Goal: Find specific page/section: Find specific page/section

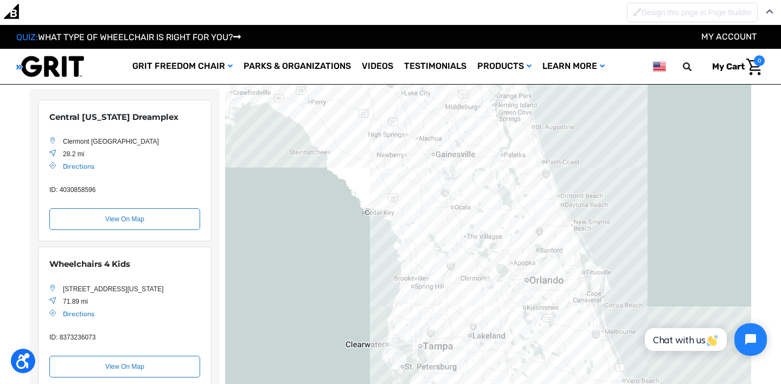
scroll to position [143, 0]
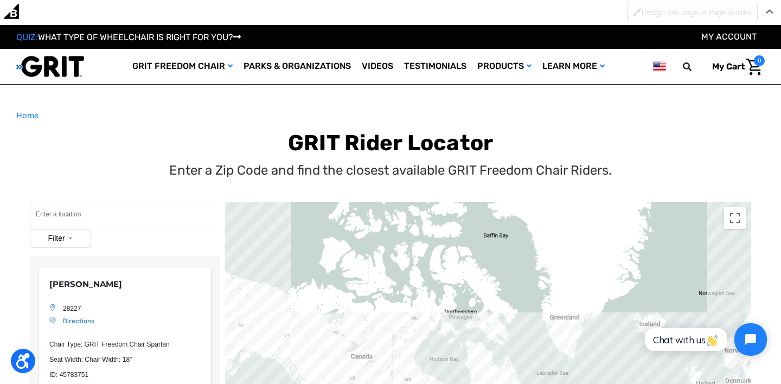
click at [62, 218] on input "Search" at bounding box center [125, 214] width 190 height 25
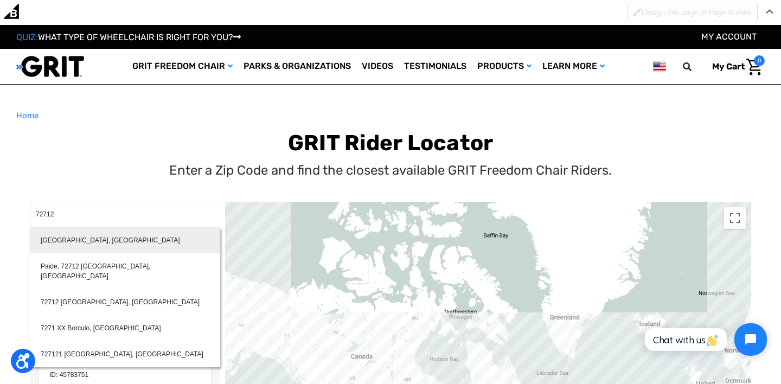
type input "[GEOGRAPHIC_DATA], [GEOGRAPHIC_DATA]"
click at [59, 238] on div "[GEOGRAPHIC_DATA], [GEOGRAPHIC_DATA]" at bounding box center [125, 240] width 190 height 26
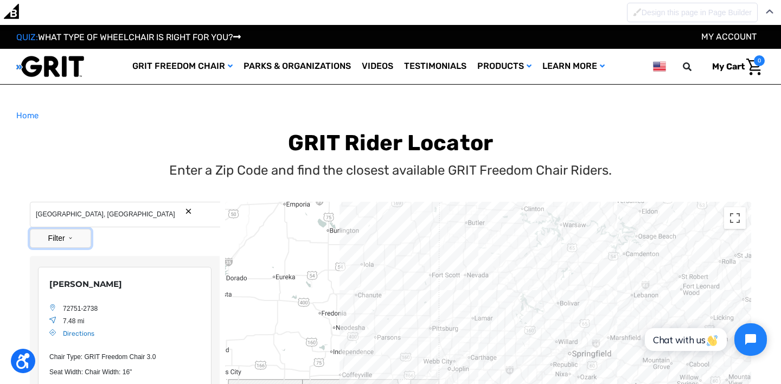
click at [84, 236] on button "Filter" at bounding box center [60, 238] width 61 height 19
click at [74, 322] on label "Park With Chair" at bounding box center [64, 325] width 42 height 20
click at [43, 322] on input "Park With Chair" at bounding box center [39, 325] width 7 height 20
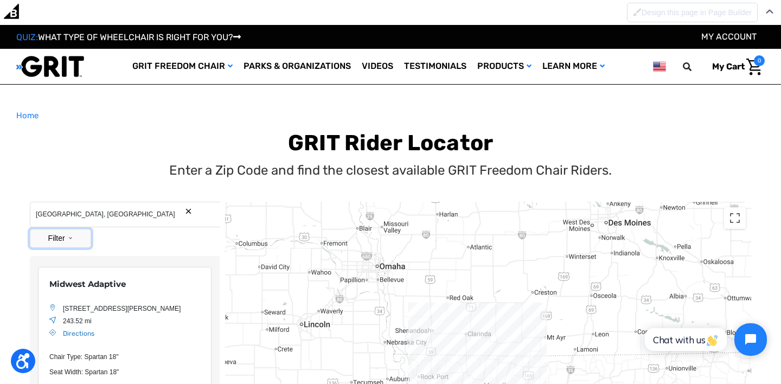
click at [77, 234] on button "Filter" at bounding box center [60, 238] width 61 height 19
click at [61, 280] on label "Ambassador" at bounding box center [64, 279] width 42 height 10
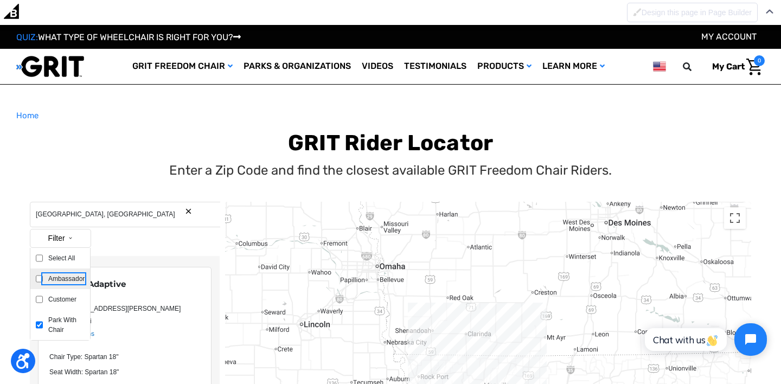
click at [43, 280] on input "Ambassador" at bounding box center [39, 279] width 7 height 10
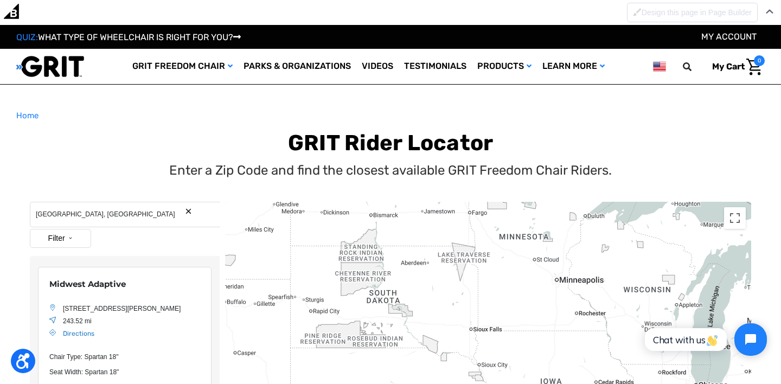
click at [191, 215] on input "[GEOGRAPHIC_DATA], [GEOGRAPHIC_DATA]" at bounding box center [125, 214] width 190 height 25
click at [190, 213] on button "Search Reset" at bounding box center [188, 211] width 8 height 8
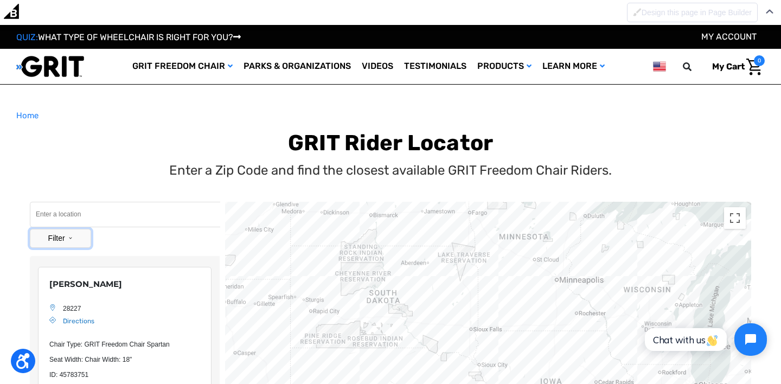
click at [65, 242] on button "Filter" at bounding box center [60, 238] width 61 height 19
click at [59, 271] on div "Ambassador" at bounding box center [60, 279] width 60 height 21
click at [76, 234] on button "Filter" at bounding box center [60, 238] width 61 height 19
click at [62, 279] on label "Ambassador" at bounding box center [64, 279] width 42 height 10
click at [43, 279] on input "Ambassador" at bounding box center [39, 279] width 7 height 10
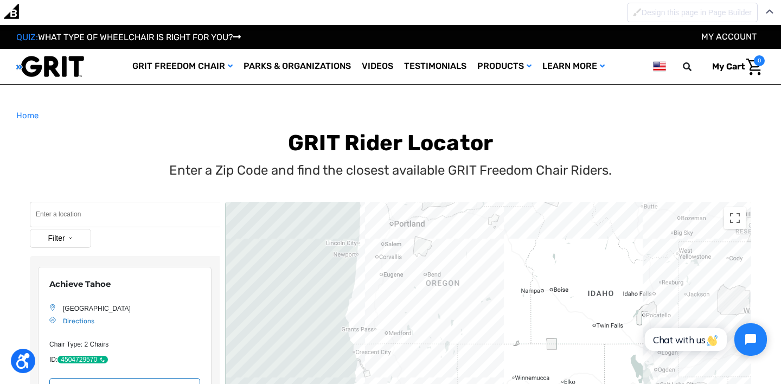
drag, startPoint x: 536, startPoint y: 285, endPoint x: 401, endPoint y: 226, distance: 148.2
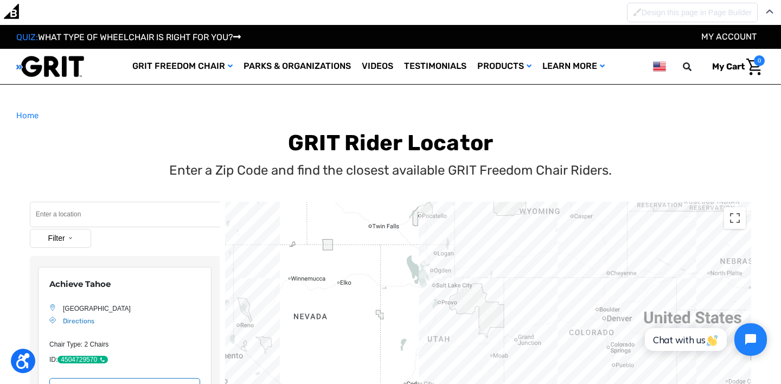
drag, startPoint x: 527, startPoint y: 264, endPoint x: 400, endPoint y: 205, distance: 139.8
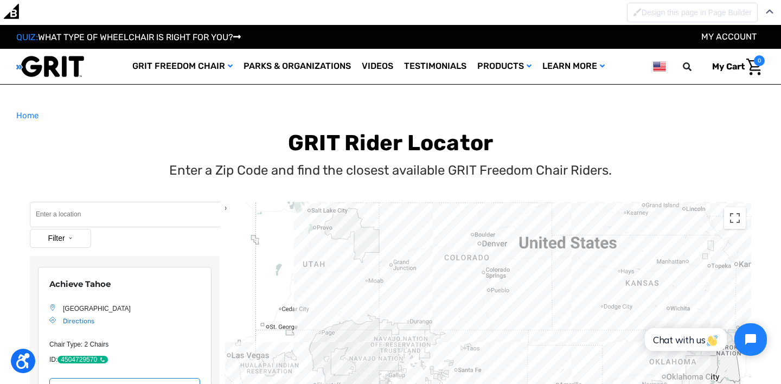
drag, startPoint x: 477, startPoint y: 272, endPoint x: 349, endPoint y: 202, distance: 146.1
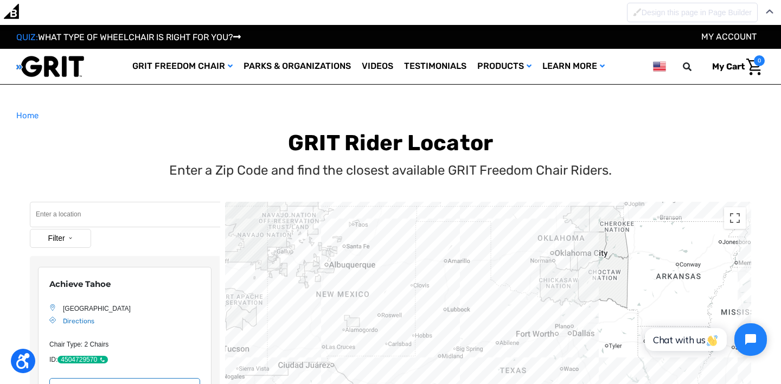
drag, startPoint x: 414, startPoint y: 247, endPoint x: 328, endPoint y: 150, distance: 130.2
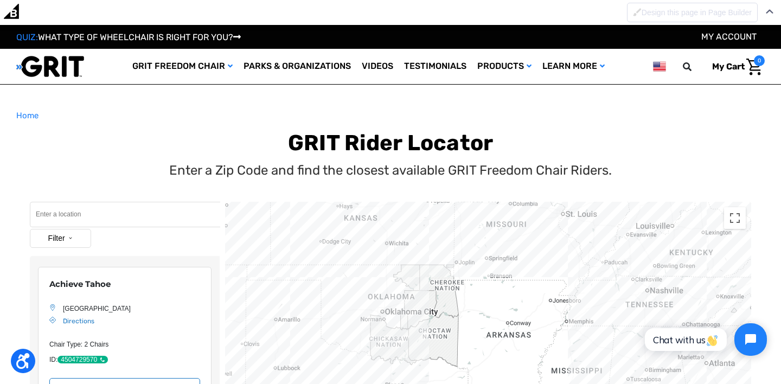
drag, startPoint x: 539, startPoint y: 272, endPoint x: 370, endPoint y: 339, distance: 181.6
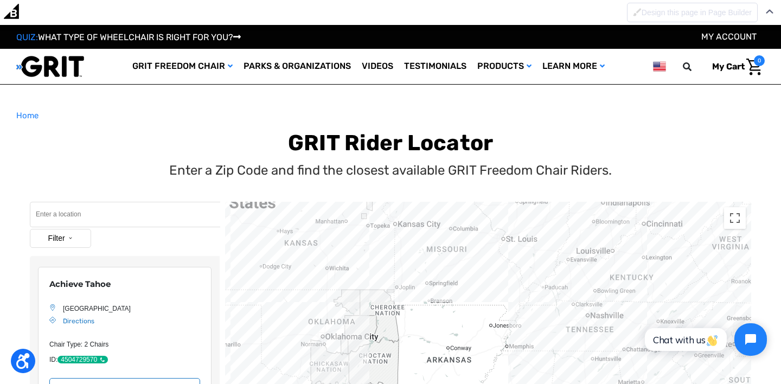
drag, startPoint x: 587, startPoint y: 241, endPoint x: 527, endPoint y: 266, distance: 65.2
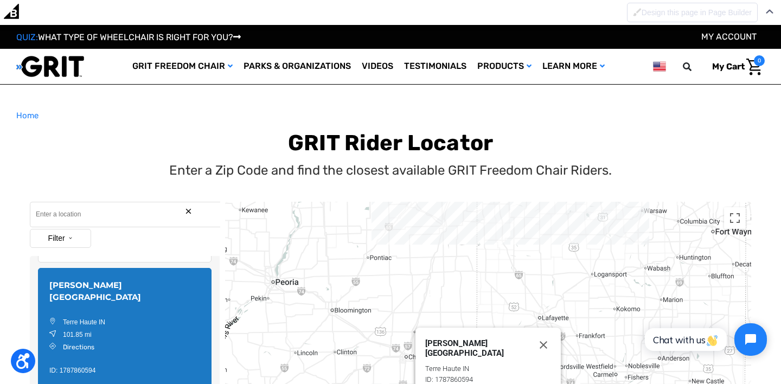
drag, startPoint x: 413, startPoint y: 319, endPoint x: 414, endPoint y: 223, distance: 96.0
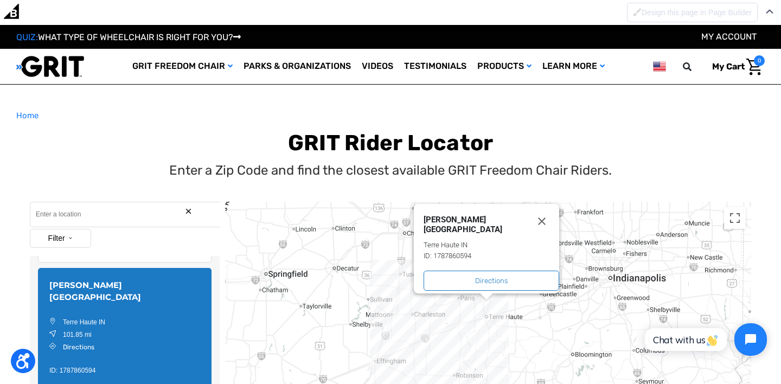
drag, startPoint x: 429, startPoint y: 309, endPoint x: 426, endPoint y: 143, distance: 166.0
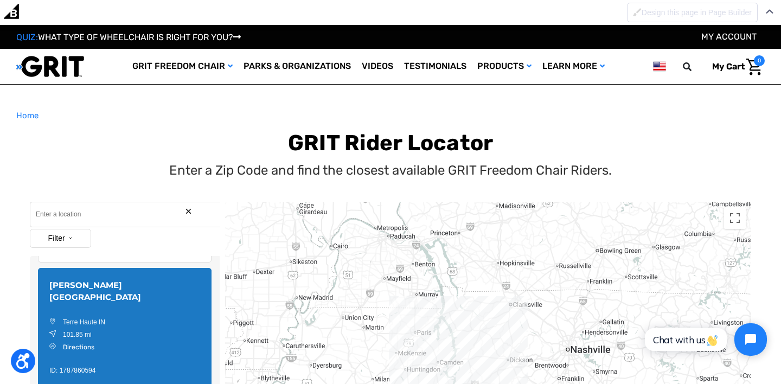
drag, startPoint x: 438, startPoint y: 237, endPoint x: 458, endPoint y: 109, distance: 129.0
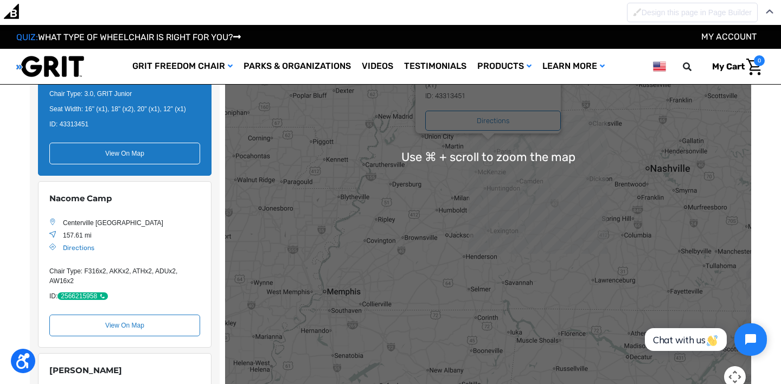
scroll to position [207, 0]
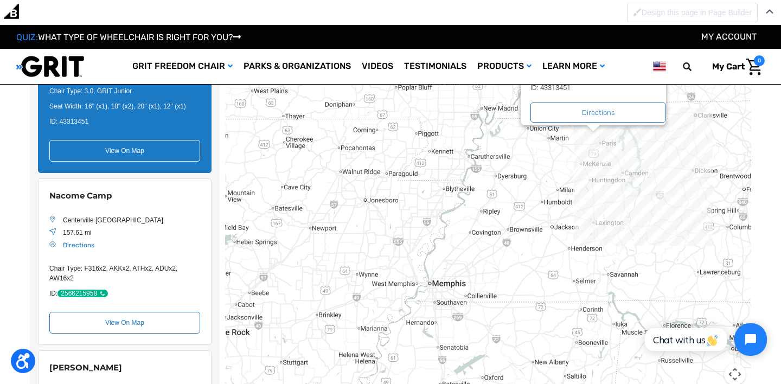
drag, startPoint x: 361, startPoint y: 274, endPoint x: 508, endPoint y: 257, distance: 148.0
click at [508, 257] on div "Department of Environment & Conservation [STREET_ADDRESS][US_STATE] Website Cha…" at bounding box center [488, 154] width 526 height 488
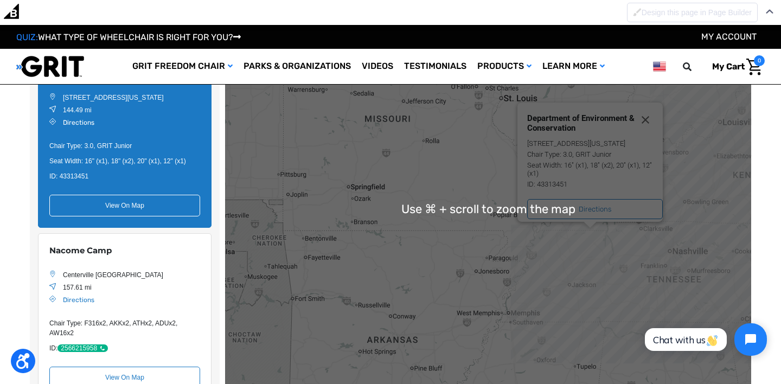
scroll to position [118, 0]
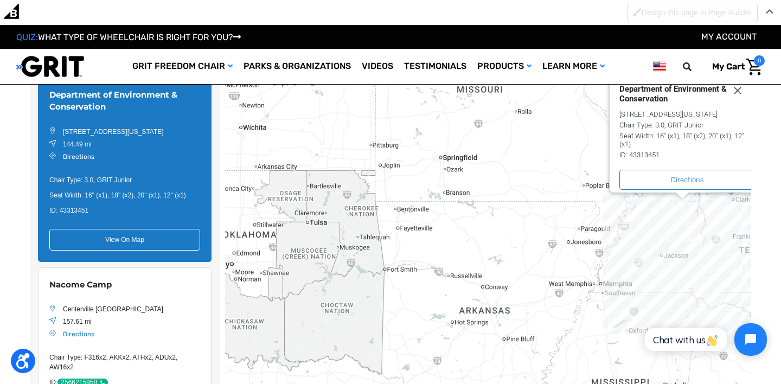
drag, startPoint x: 444, startPoint y: 246, endPoint x: 541, endPoint y: 178, distance: 118.3
click at [541, 178] on div "Department of Environment & Conservation [STREET_ADDRESS][US_STATE] Website Cha…" at bounding box center [488, 243] width 526 height 488
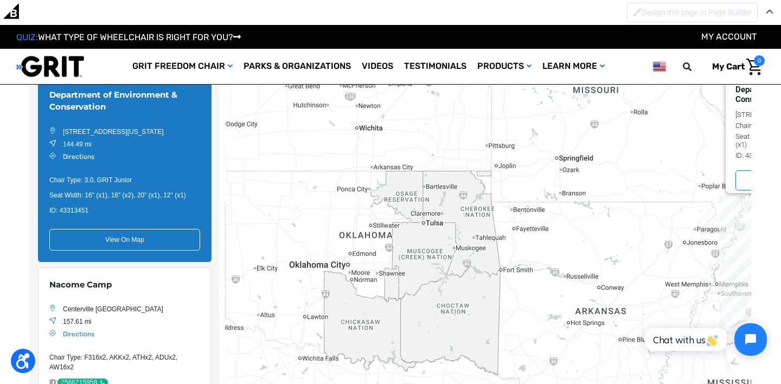
drag, startPoint x: 415, startPoint y: 216, endPoint x: 535, endPoint y: 217, distance: 120.4
click at [535, 217] on div "Department of Environment & Conservation [STREET_ADDRESS][US_STATE] Website Cha…" at bounding box center [488, 243] width 526 height 488
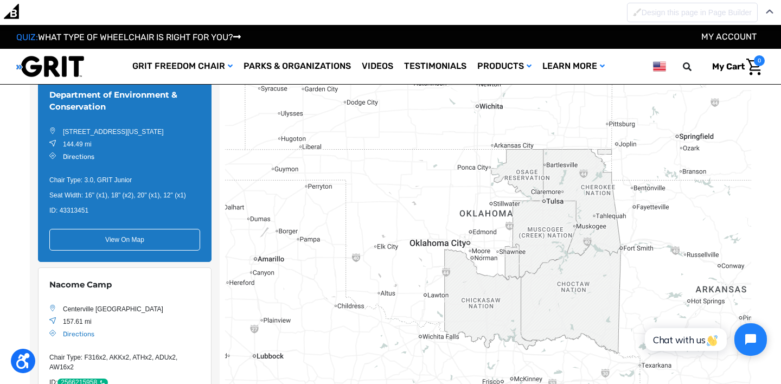
drag, startPoint x: 423, startPoint y: 231, endPoint x: 510, endPoint y: 216, distance: 88.6
click at [510, 216] on div "Department of Environment & Conservation [STREET_ADDRESS][US_STATE] Website Cha…" at bounding box center [488, 243] width 526 height 488
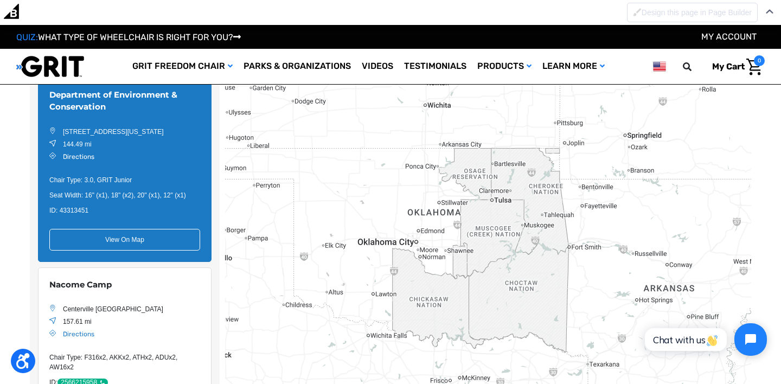
drag, startPoint x: 629, startPoint y: 206, endPoint x: 576, endPoint y: 203, distance: 52.7
click at [576, 203] on div "Department of Environment & Conservation [STREET_ADDRESS][US_STATE] Website Cha…" at bounding box center [488, 243] width 526 height 488
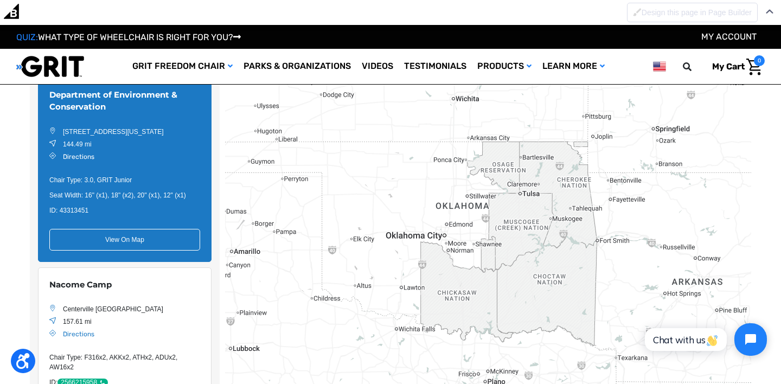
drag, startPoint x: 469, startPoint y: 218, endPoint x: 367, endPoint y: 175, distance: 110.8
click at [367, 175] on div "Department of Environment & Conservation [STREET_ADDRESS][US_STATE] Website Cha…" at bounding box center [488, 243] width 526 height 488
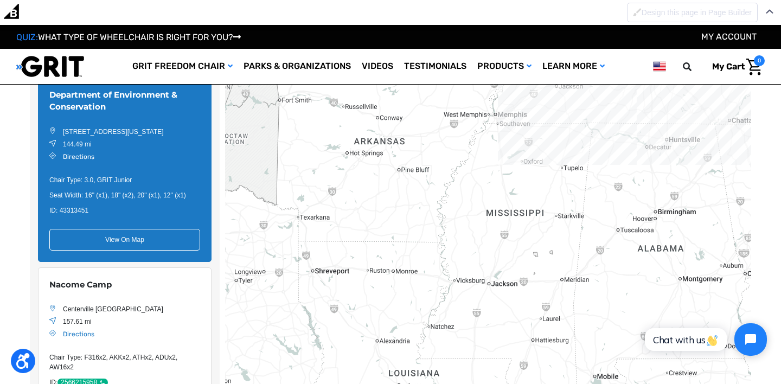
drag, startPoint x: 488, startPoint y: 215, endPoint x: 345, endPoint y: 131, distance: 165.9
click at [345, 131] on div "Department of Environment & Conservation [STREET_ADDRESS][US_STATE] Website Cha…" at bounding box center [488, 243] width 526 height 488
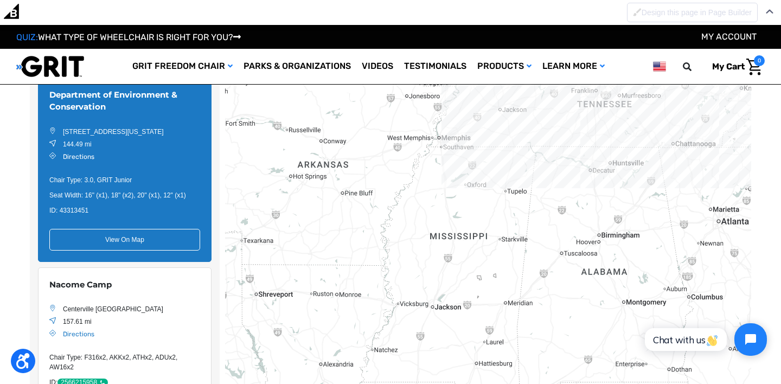
drag, startPoint x: 378, startPoint y: 108, endPoint x: 375, endPoint y: 239, distance: 131.3
click at [375, 239] on div "Department of Environment & Conservation [STREET_ADDRESS][US_STATE] Website Cha…" at bounding box center [488, 243] width 526 height 488
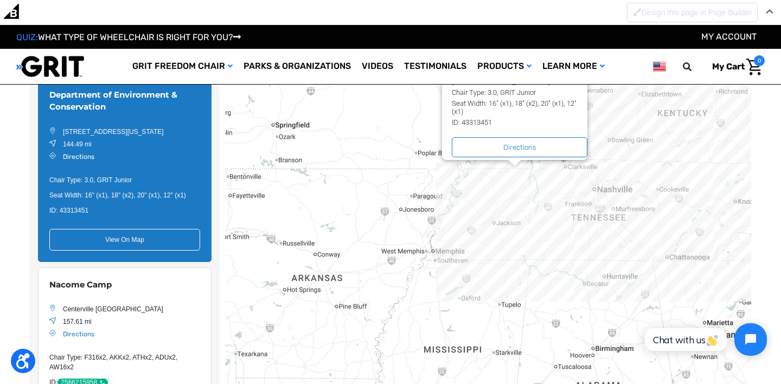
drag, startPoint x: 521, startPoint y: 224, endPoint x: 520, endPoint y: 325, distance: 101.4
click at [520, 325] on div "Department of Environment & Conservation [STREET_ADDRESS][US_STATE] Website Cha…" at bounding box center [488, 243] width 526 height 488
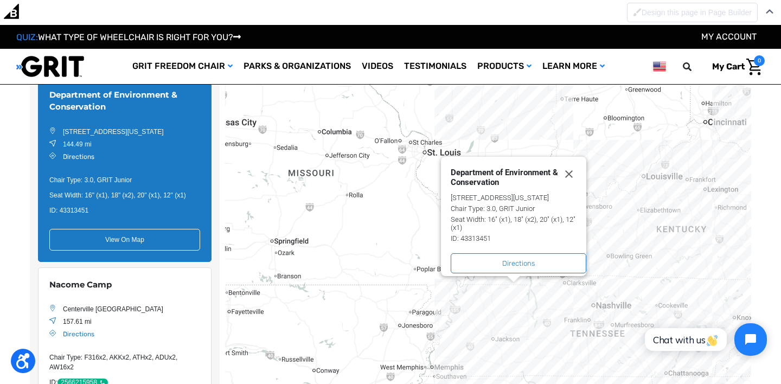
drag, startPoint x: 488, startPoint y: 230, endPoint x: 456, endPoint y: 231, distance: 32.0
click at [456, 234] on div "ID: 43313451" at bounding box center [519, 238] width 136 height 8
copy div "43313451"
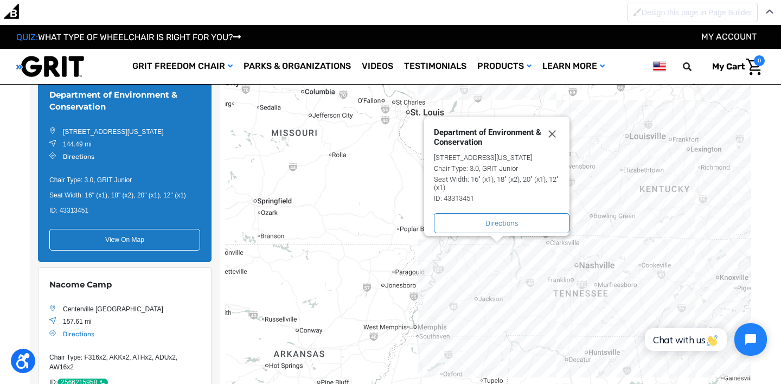
drag, startPoint x: 501, startPoint y: 320, endPoint x: 484, endPoint y: 277, distance: 46.0
click at [484, 277] on div "Department of Environment & Conservation [STREET_ADDRESS][US_STATE] Website Cha…" at bounding box center [488, 243] width 526 height 488
click at [543, 277] on div "Department of Environment & Conservation [STREET_ADDRESS][US_STATE] Website Cha…" at bounding box center [488, 243] width 526 height 488
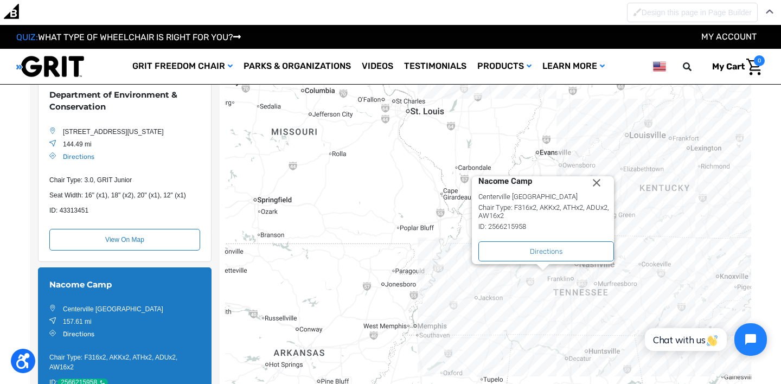
scroll to position [508, 0]
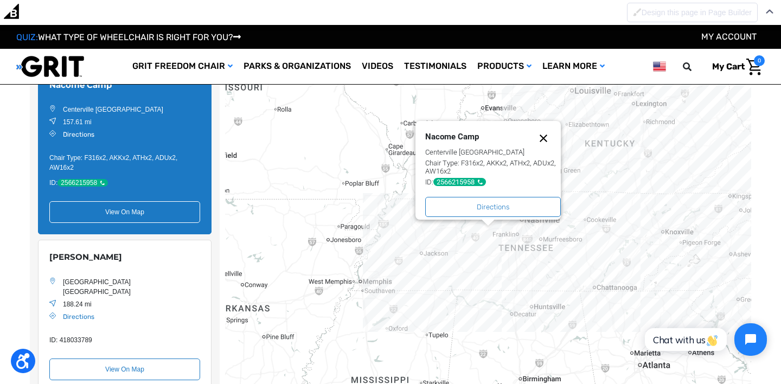
click at [552, 132] on button "Close" at bounding box center [549, 138] width 24 height 13
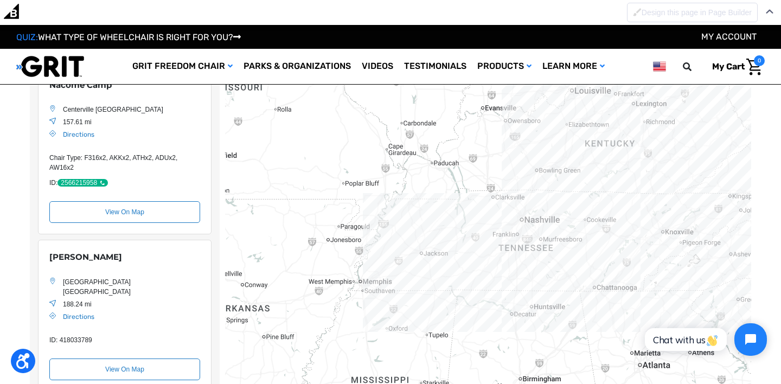
click at [443, 203] on div "Location Map" at bounding box center [488, 243] width 526 height 488
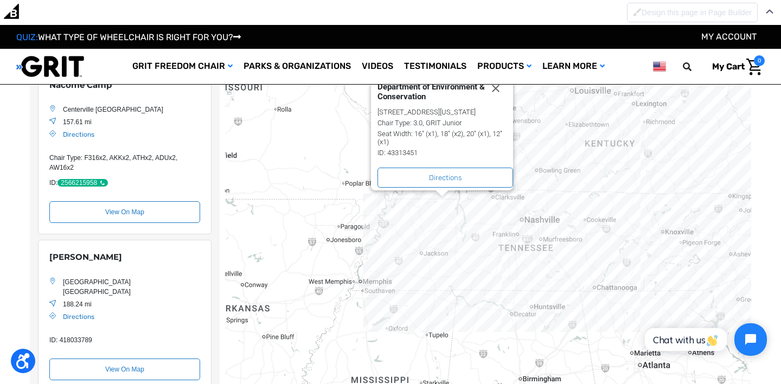
scroll to position [308, 0]
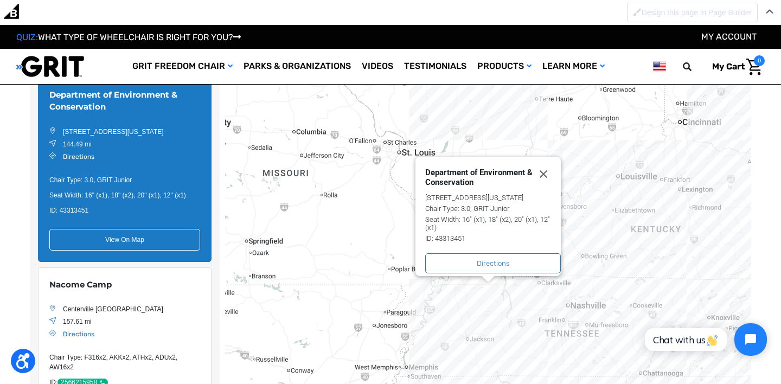
drag, startPoint x: 422, startPoint y: 246, endPoint x: 423, endPoint y: 319, distance: 72.7
click at [423, 319] on div "Department of Environment & Conservation [STREET_ADDRESS][US_STATE] Website Cha…" at bounding box center [488, 243] width 526 height 488
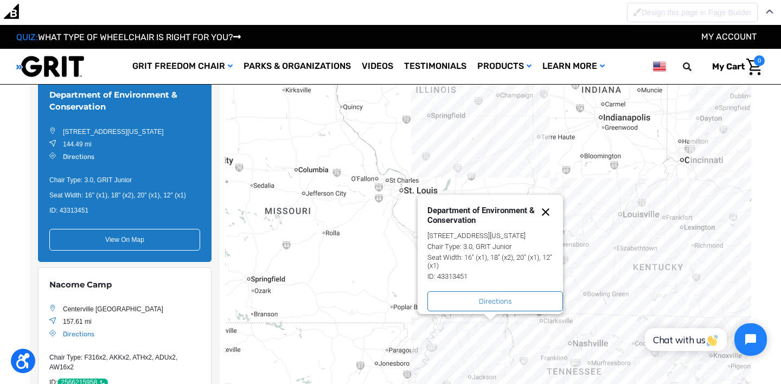
click at [551, 206] on button "Close" at bounding box center [551, 212] width 24 height 13
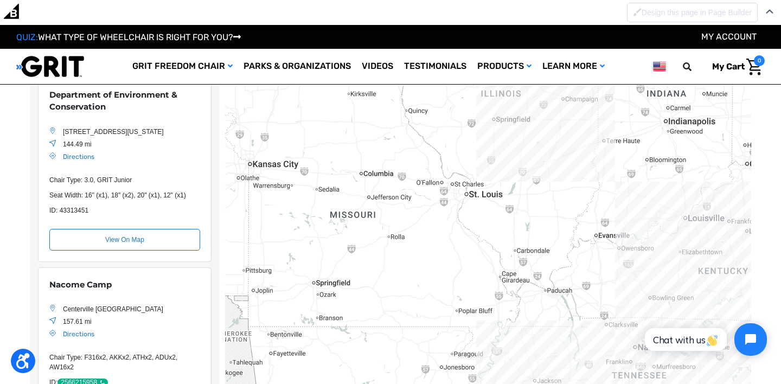
drag, startPoint x: 436, startPoint y: 188, endPoint x: 588, endPoint y: 160, distance: 154.4
click at [587, 161] on div "Location Map" at bounding box center [488, 243] width 526 height 488
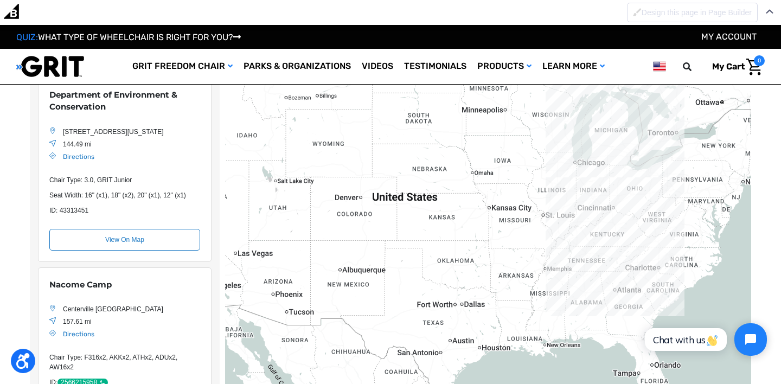
drag, startPoint x: 458, startPoint y: 161, endPoint x: 474, endPoint y: 216, distance: 56.9
click at [474, 216] on div "Location Map" at bounding box center [488, 243] width 526 height 488
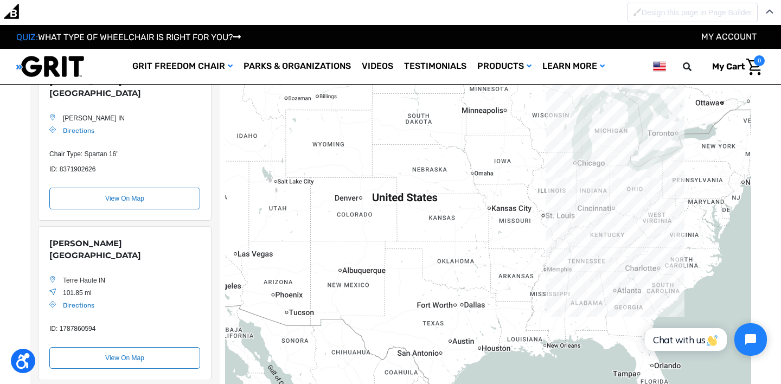
scroll to position [0, 0]
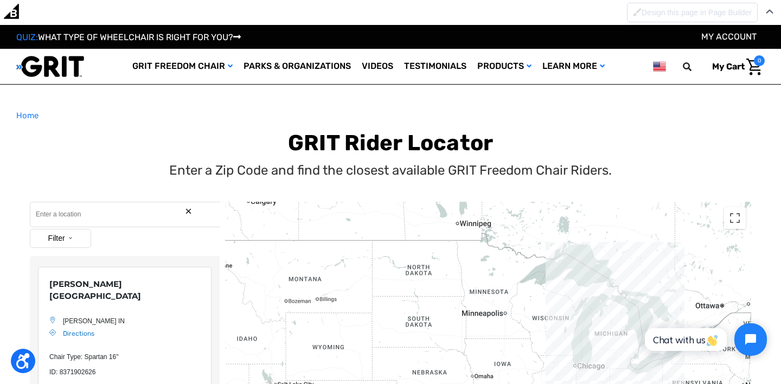
click at [101, 218] on input "Search" at bounding box center [125, 214] width 190 height 25
click at [91, 216] on input "Search" at bounding box center [125, 214] width 190 height 25
click at [67, 232] on button "Filter" at bounding box center [60, 238] width 61 height 19
click at [57, 274] on label "Ambassador" at bounding box center [64, 279] width 42 height 10
click at [43, 274] on input "Ambassador" at bounding box center [39, 279] width 7 height 10
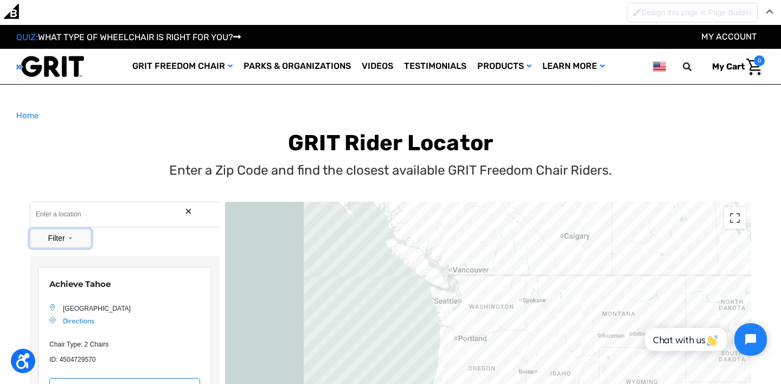
click at [72, 235] on button "Filter" at bounding box center [60, 238] width 61 height 19
click at [62, 277] on label "Ambassador" at bounding box center [64, 279] width 42 height 10
click at [43, 277] on input "Ambassador" at bounding box center [39, 279] width 7 height 10
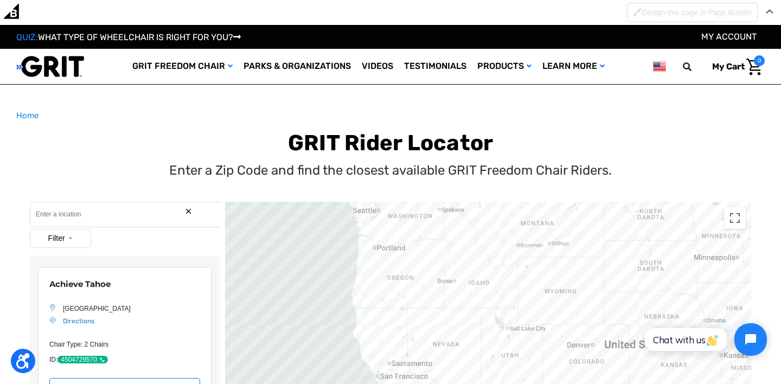
drag, startPoint x: 513, startPoint y: 314, endPoint x: 425, endPoint y: 216, distance: 131.0
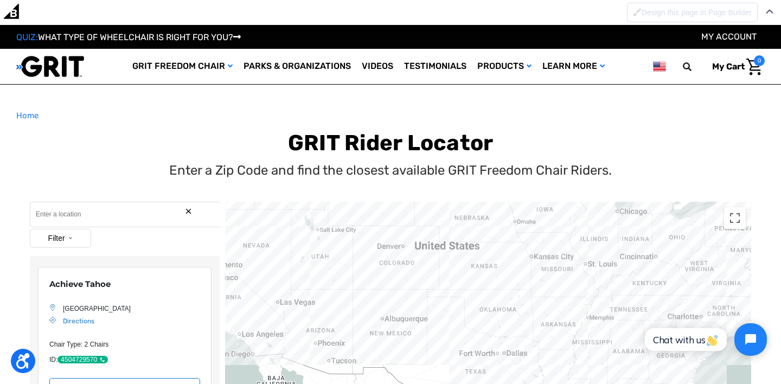
drag, startPoint x: 611, startPoint y: 258, endPoint x: 471, endPoint y: 233, distance: 141.7
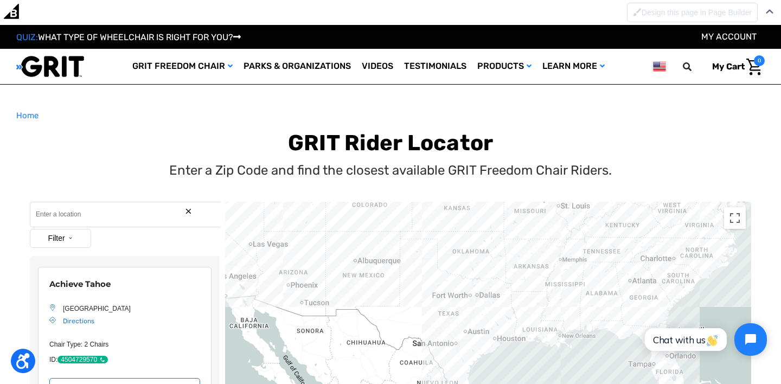
drag, startPoint x: 554, startPoint y: 344, endPoint x: 527, endPoint y: 286, distance: 64.3
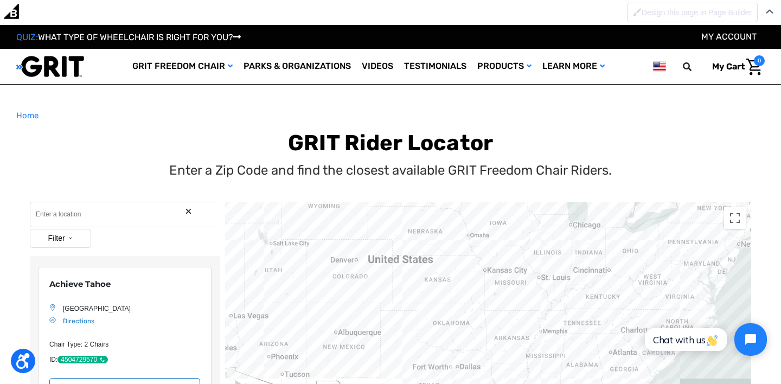
drag, startPoint x: 503, startPoint y: 248, endPoint x: 485, endPoint y: 322, distance: 75.9
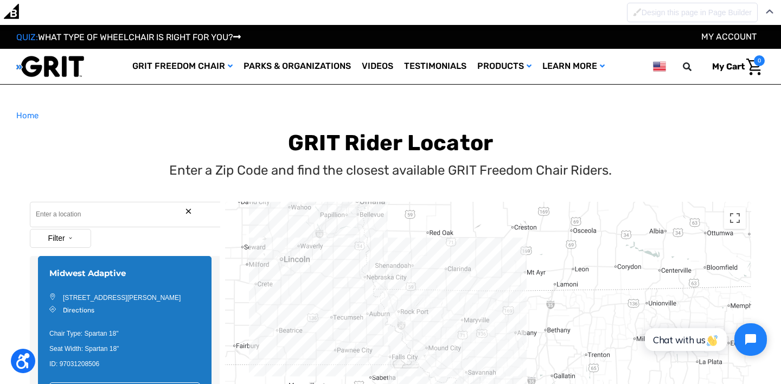
drag, startPoint x: 471, startPoint y: 313, endPoint x: 451, endPoint y: 246, distance: 69.8
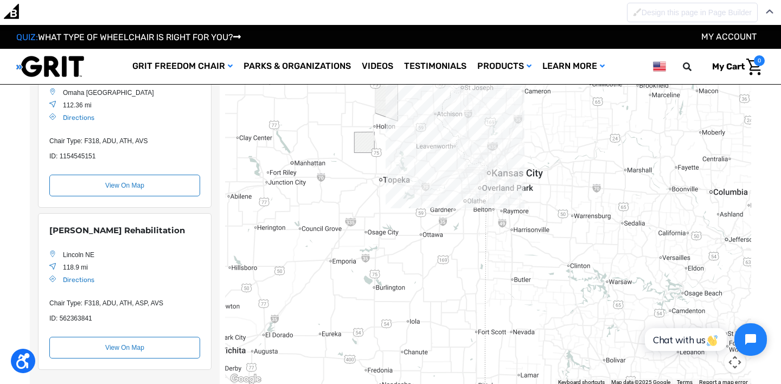
scroll to position [220, 0]
